Goal: Task Accomplishment & Management: Manage account settings

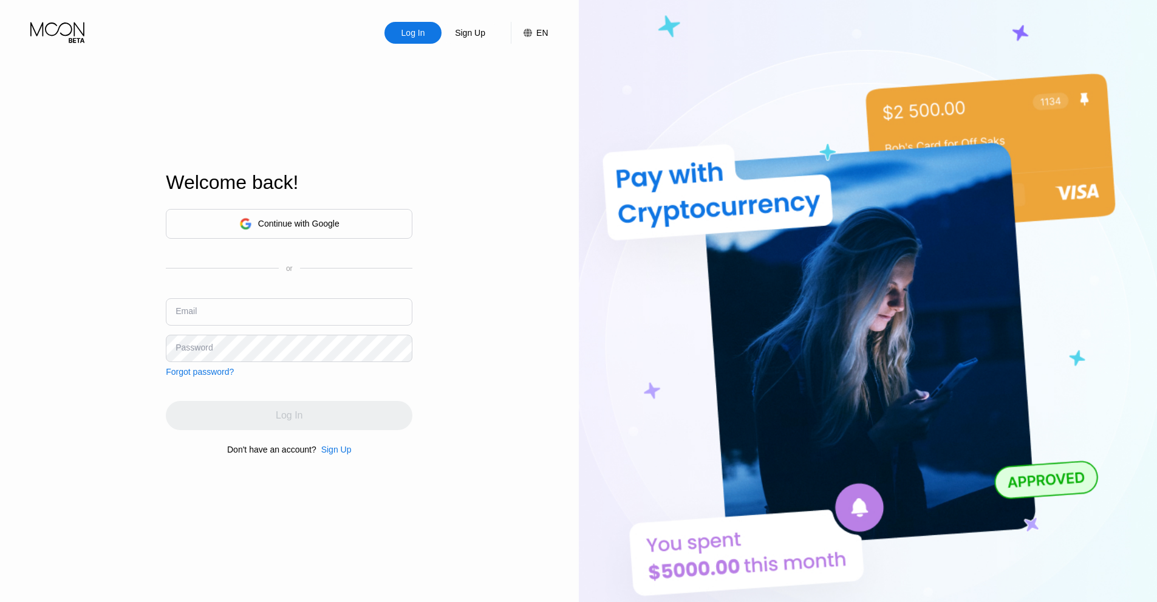
click at [350, 230] on div "Continue with Google" at bounding box center [289, 224] width 247 height 30
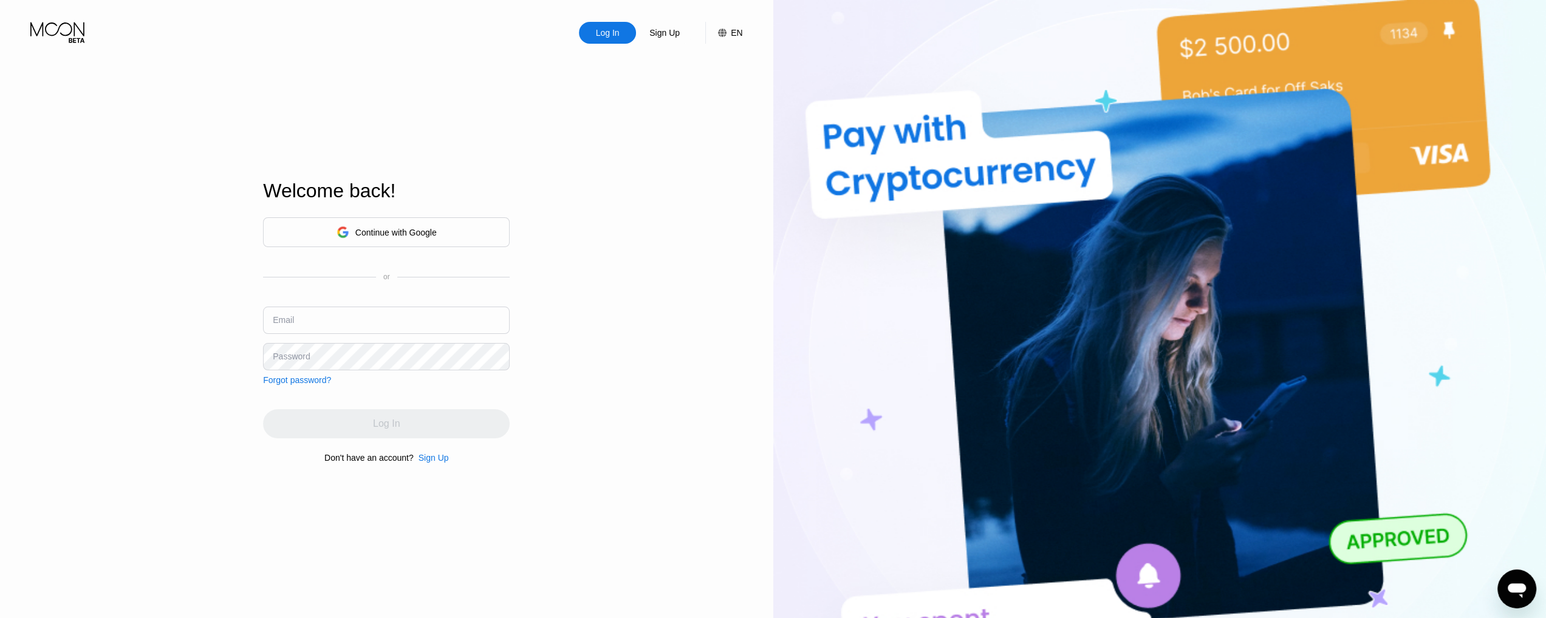
click at [347, 240] on div "Continue with Google" at bounding box center [386, 232] width 247 height 30
click at [389, 223] on div "Continue with Google" at bounding box center [386, 232] width 100 height 19
